Goal: Transaction & Acquisition: Book appointment/travel/reservation

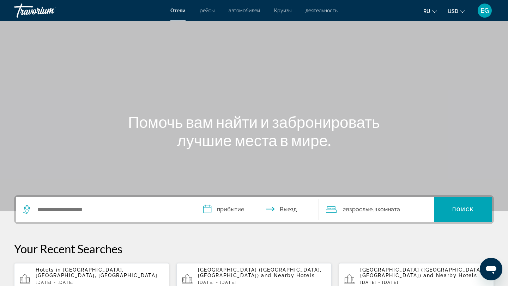
click at [486, 10] on span "EG" at bounding box center [484, 10] width 8 height 7
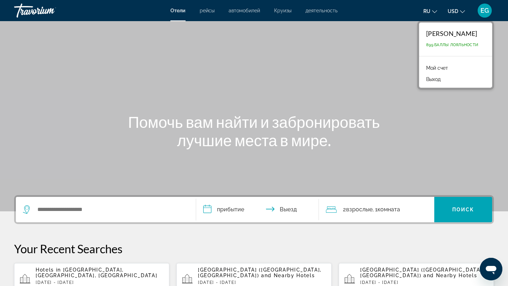
click at [231, 68] on div "Main content" at bounding box center [254, 106] width 508 height 212
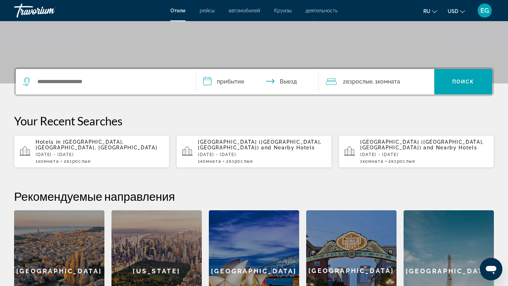
scroll to position [130, 0]
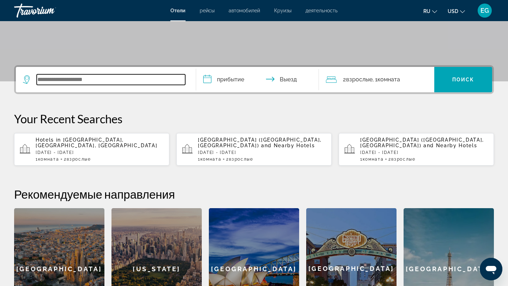
click at [74, 79] on input "Search widget" at bounding box center [111, 79] width 148 height 11
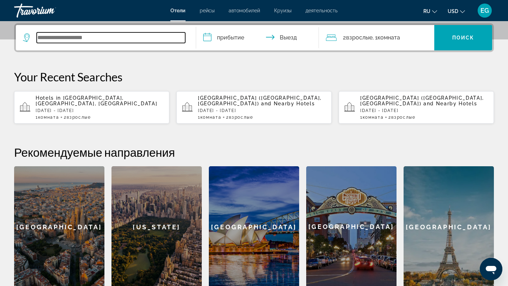
scroll to position [172, 0]
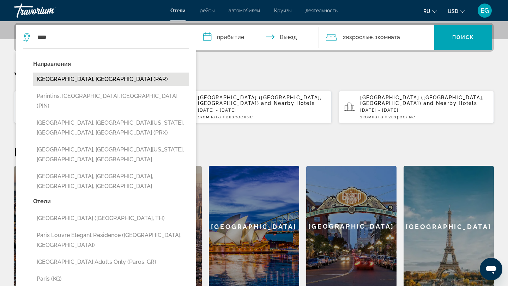
click at [56, 79] on button "[GEOGRAPHIC_DATA], [GEOGRAPHIC_DATA] (PAR)" at bounding box center [111, 79] width 156 height 13
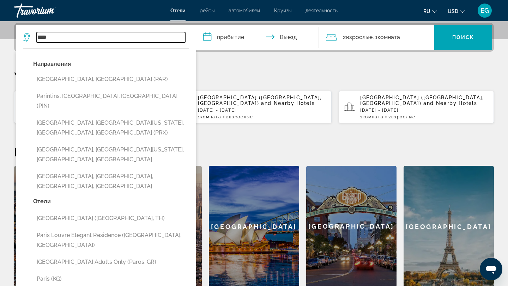
type input "**********"
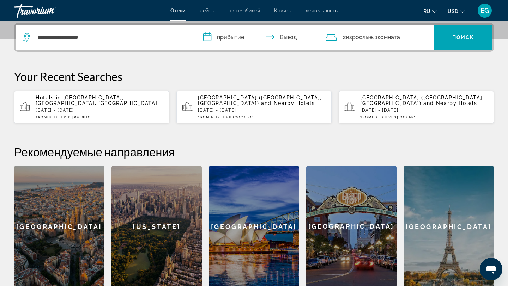
click at [225, 36] on input "**********" at bounding box center [259, 39] width 126 height 28
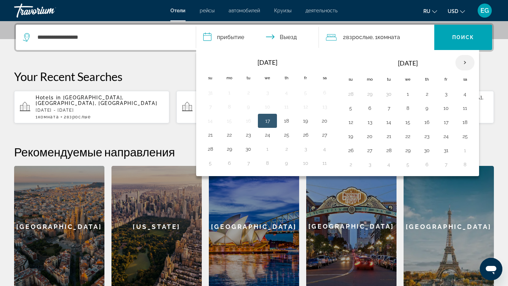
click at [466, 62] on th "Next month" at bounding box center [464, 63] width 19 height 16
click at [406, 152] on button "26" at bounding box center [407, 151] width 11 height 10
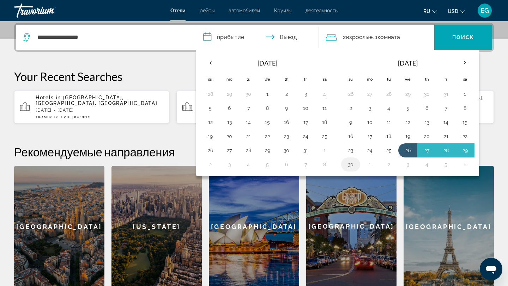
click at [347, 165] on button "30" at bounding box center [350, 165] width 11 height 10
type input "**********"
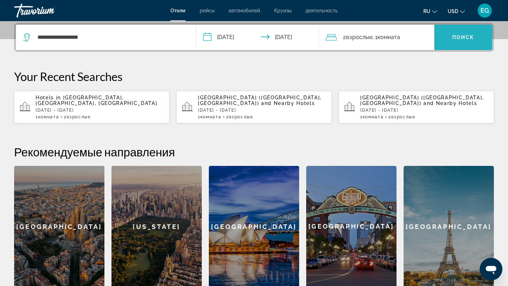
click at [465, 38] on span "Поиск" at bounding box center [463, 38] width 22 height 6
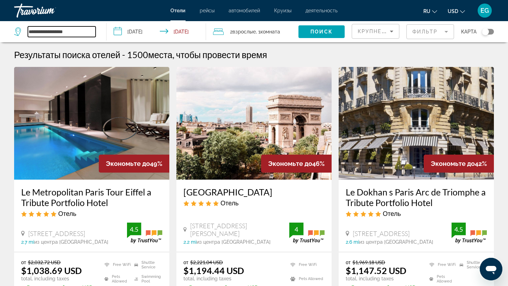
click at [71, 32] on input "**********" at bounding box center [62, 31] width 68 height 11
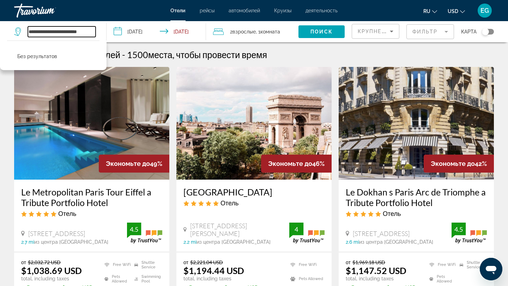
click at [74, 31] on input "**********" at bounding box center [62, 31] width 68 height 11
click at [90, 31] on input "**********" at bounding box center [62, 31] width 68 height 11
type input "*"
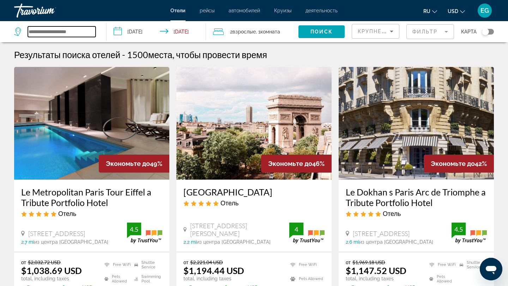
click at [44, 31] on input "Search widget" at bounding box center [62, 31] width 68 height 11
paste input "**********"
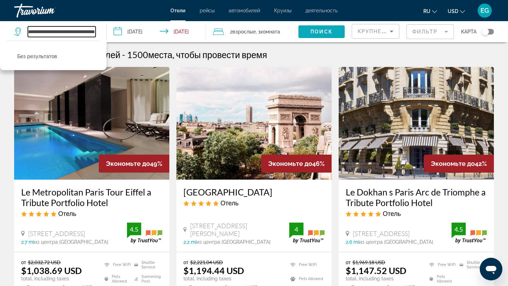
type input "**********"
click at [315, 31] on span "Поиск" at bounding box center [321, 32] width 22 height 6
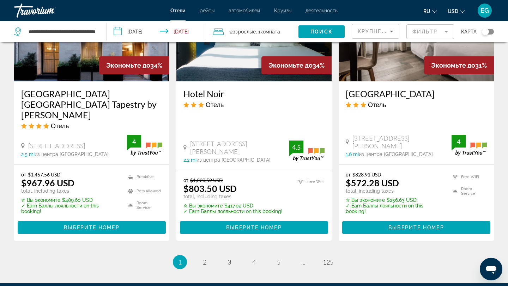
scroll to position [979, 0]
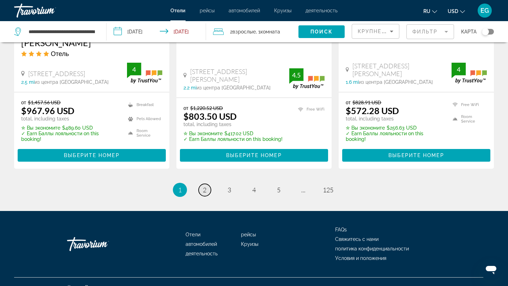
click at [202, 184] on link "page 2" at bounding box center [205, 190] width 12 height 12
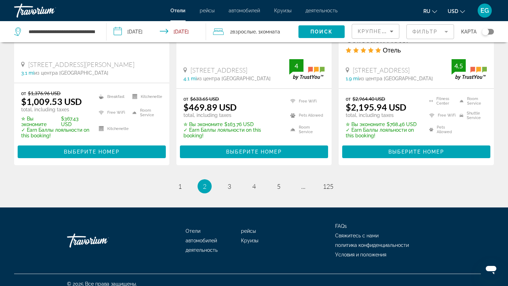
scroll to position [982, 0]
click at [230, 183] on span "3" at bounding box center [229, 187] width 4 height 8
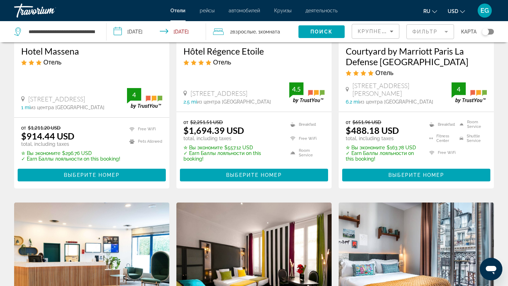
scroll to position [133, 0]
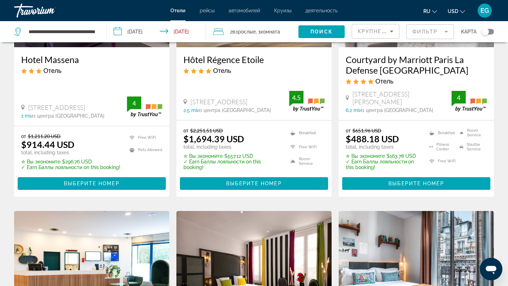
click at [447, 30] on mat-form-field "Фильтр" at bounding box center [430, 31] width 48 height 15
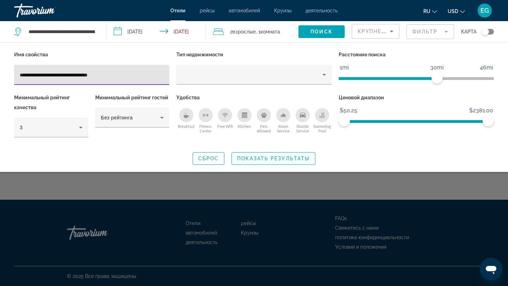
type input "**********"
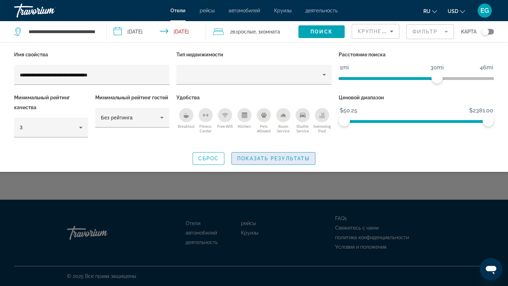
click at [265, 159] on span "Показать результаты" at bounding box center [273, 159] width 73 height 6
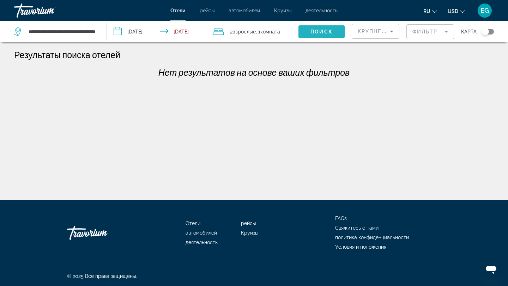
click at [321, 29] on span "Поиск" at bounding box center [321, 32] width 22 height 6
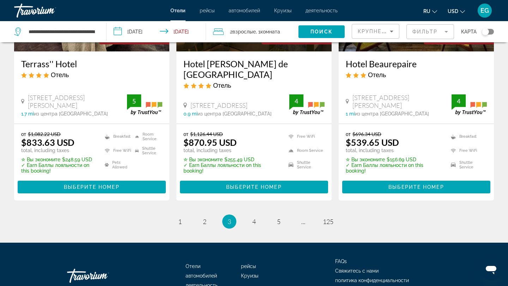
scroll to position [957, 0]
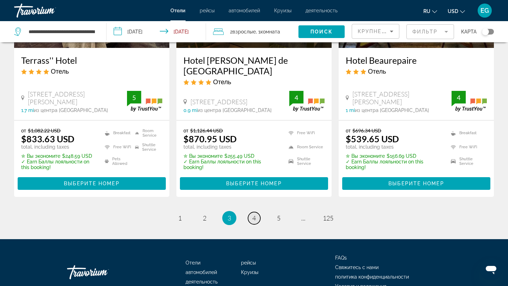
click at [255, 214] on span "4" at bounding box center [254, 218] width 4 height 8
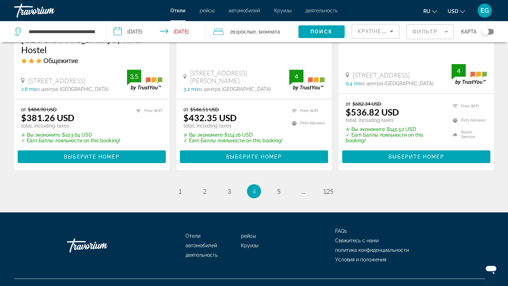
scroll to position [984, 0]
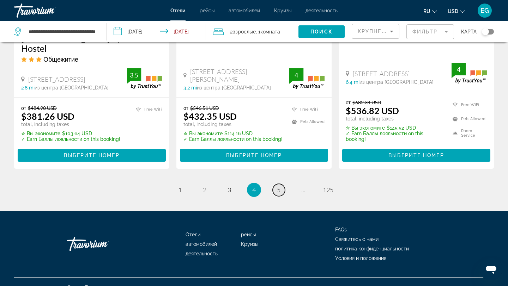
click at [278, 186] on span "5" at bounding box center [279, 190] width 4 height 8
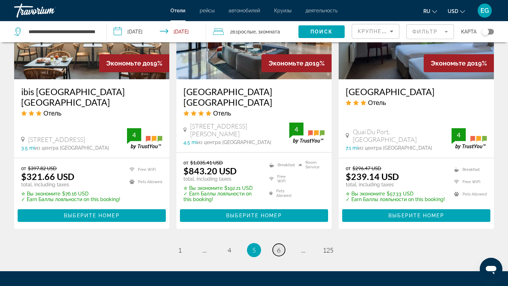
scroll to position [980, 0]
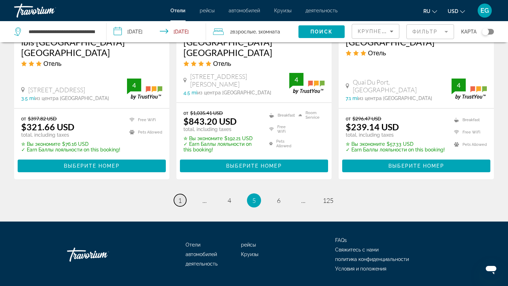
click at [180, 197] on span "1" at bounding box center [180, 201] width 4 height 8
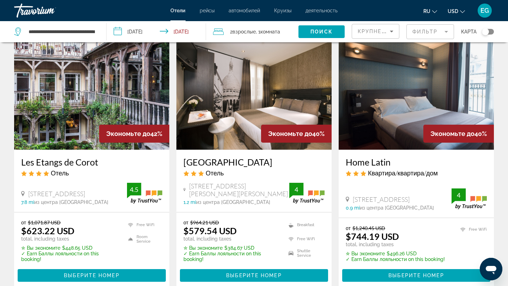
scroll to position [317, 0]
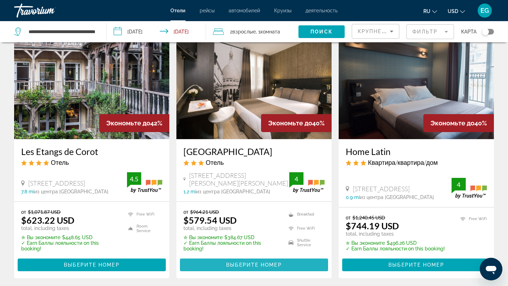
click at [248, 266] on span "Выберите номер" at bounding box center [253, 265] width 55 height 6
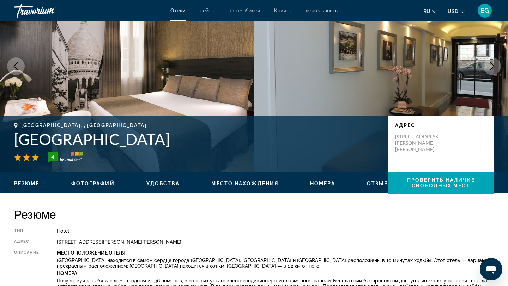
scroll to position [62, 0]
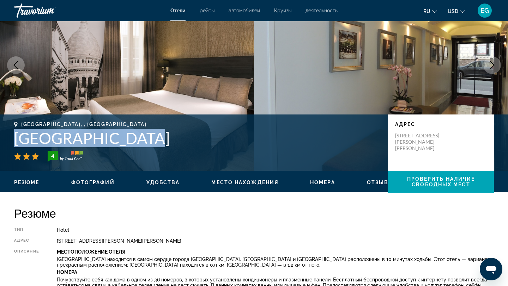
drag, startPoint x: 134, startPoint y: 140, endPoint x: 13, endPoint y: 141, distance: 121.0
click at [13, 141] on div "[GEOGRAPHIC_DATA], , [GEOGRAPHIC_DATA] 4 адрес [STREET_ADDRESS][PERSON_NAME][PE…" at bounding box center [254, 143] width 508 height 42
copy h1 "[GEOGRAPHIC_DATA]"
click at [248, 74] on img "Main content" at bounding box center [127, 65] width 254 height 212
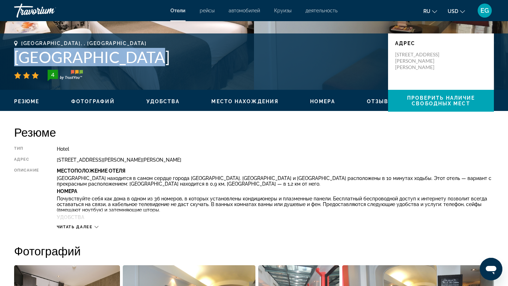
scroll to position [145, 0]
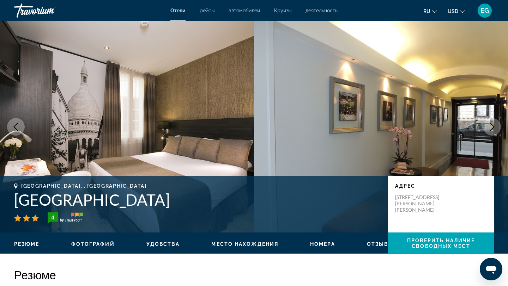
click at [483, 118] on button "Next image" at bounding box center [492, 127] width 18 height 18
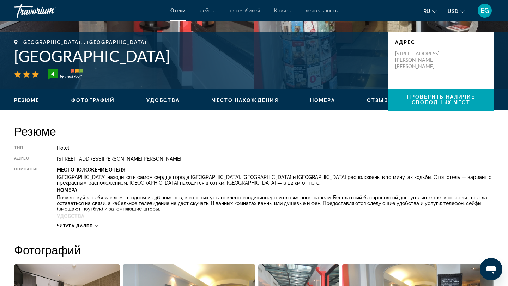
scroll to position [132, 0]
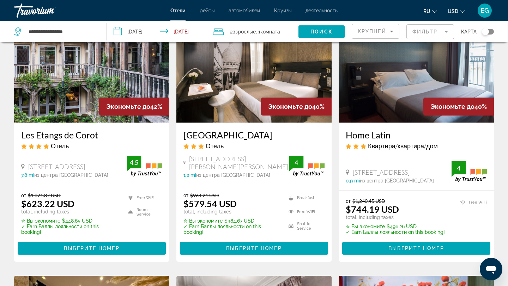
scroll to position [334, 0]
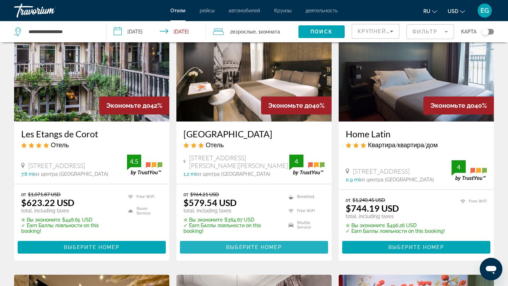
click at [241, 244] on span "Main content" at bounding box center [254, 247] width 148 height 17
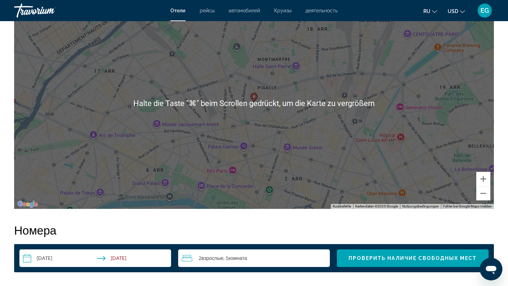
scroll to position [715, 0]
